Goal: Check status

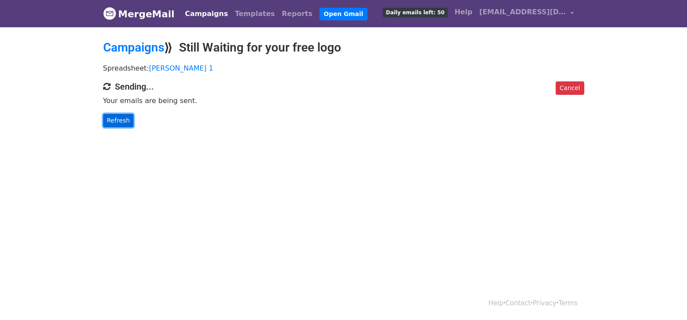
click at [125, 121] on link "Refresh" at bounding box center [118, 120] width 31 height 13
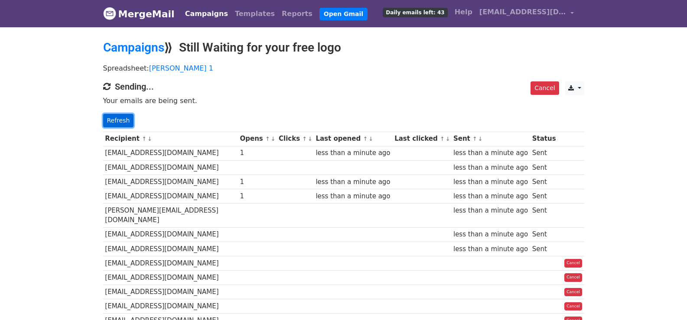
click at [114, 117] on link "Refresh" at bounding box center [118, 120] width 31 height 13
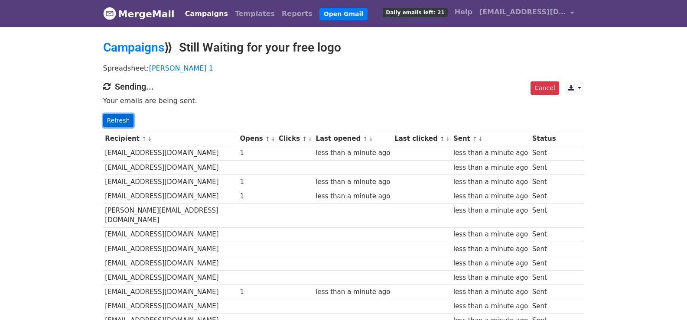
click at [127, 122] on link "Refresh" at bounding box center [118, 120] width 31 height 13
